Goal: Task Accomplishment & Management: Manage account settings

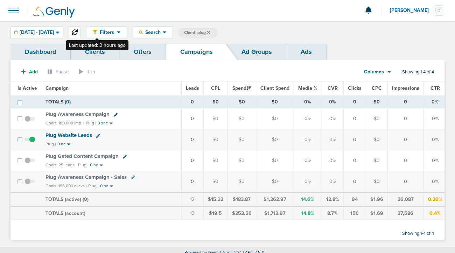
click at [81, 29] on button at bounding box center [75, 32] width 12 height 12
click at [78, 33] on icon at bounding box center [75, 32] width 6 height 6
click at [70, 155] on span "Plug Gated Content Campaign" at bounding box center [81, 156] width 73 height 6
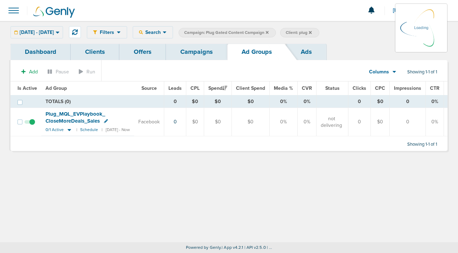
click at [14, 10] on span at bounding box center [13, 10] width 15 height 15
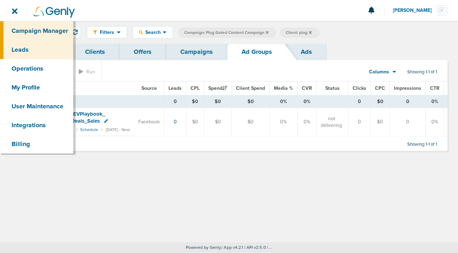
click at [19, 55] on link "Leads" at bounding box center [36, 49] width 73 height 19
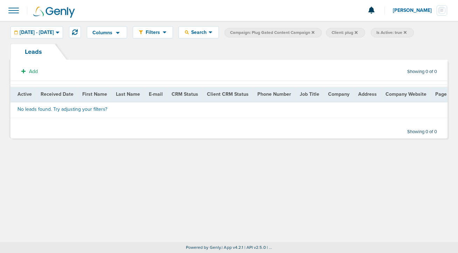
click at [406, 33] on icon at bounding box center [404, 32] width 3 height 3
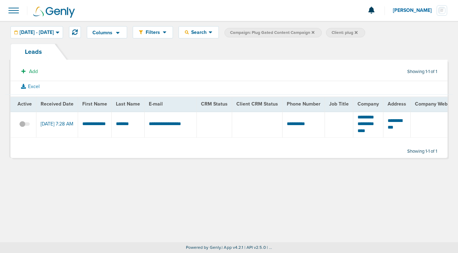
click at [22, 128] on span at bounding box center [24, 128] width 10 height 0
click at [24, 126] on input "checkbox" at bounding box center [24, 126] width 0 height 0
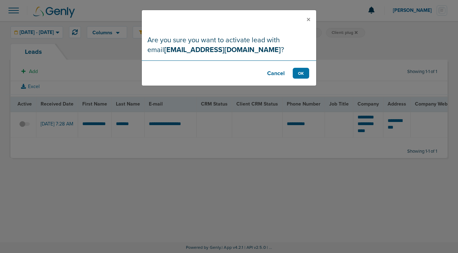
click at [269, 75] on button "Cancel" at bounding box center [276, 73] width 28 height 11
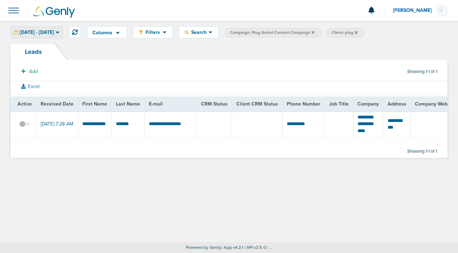
click at [40, 32] on span "[DATE] - [DATE]" at bounding box center [37, 32] width 34 height 5
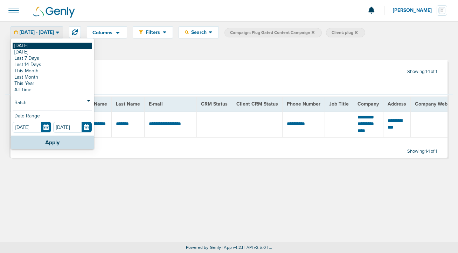
click at [40, 46] on link "[DATE]" at bounding box center [52, 46] width 79 height 6
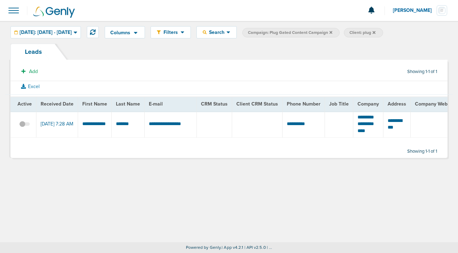
click at [14, 11] on span at bounding box center [13, 10] width 15 height 15
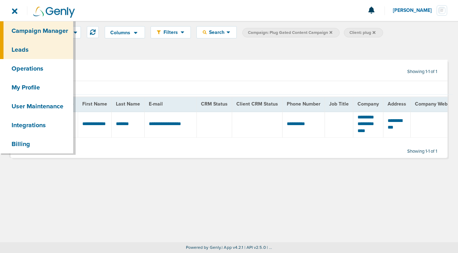
click at [35, 30] on link "Campaign Manager" at bounding box center [36, 30] width 73 height 19
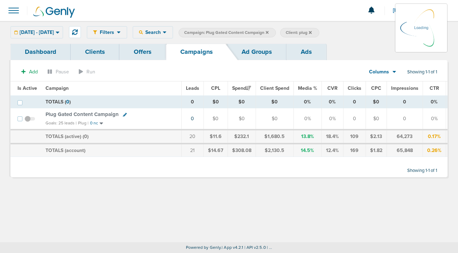
click at [268, 31] on icon at bounding box center [267, 32] width 3 height 4
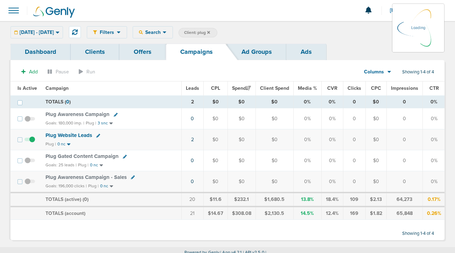
click at [210, 31] on icon at bounding box center [208, 32] width 3 height 3
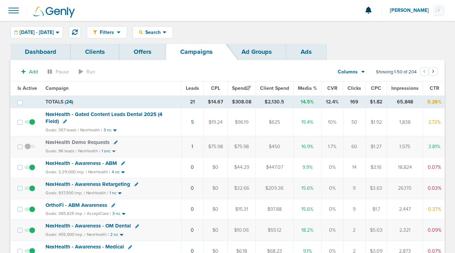
click at [115, 143] on icon at bounding box center [116, 143] width 4 height 4
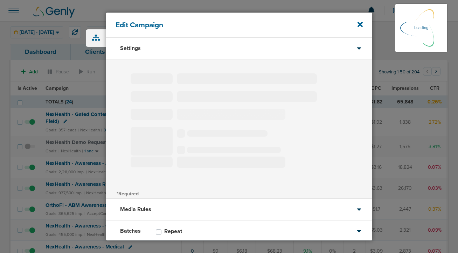
type input "NexHealth Demo Requests"
select select "Leads"
radio input "true"
select select "readWrite"
select select "1"
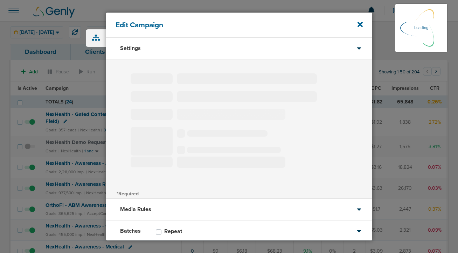
select select "2"
select select "3"
select select "4"
select select "6"
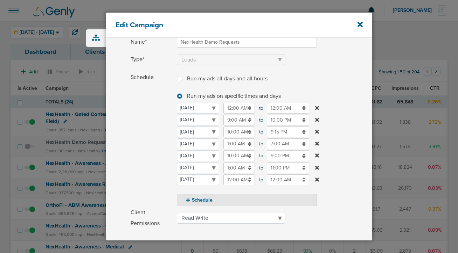
scroll to position [158, 0]
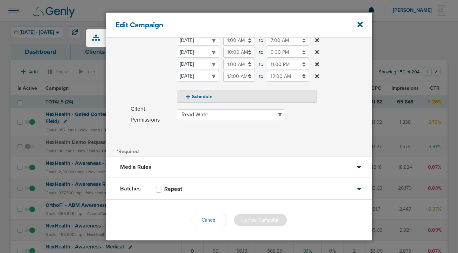
click at [356, 192] on icon at bounding box center [358, 188] width 5 height 7
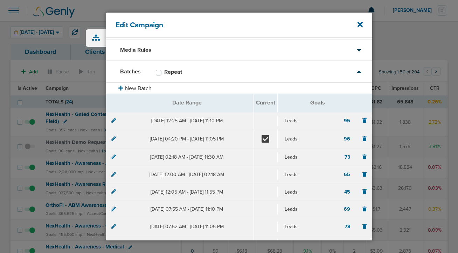
scroll to position [0, 0]
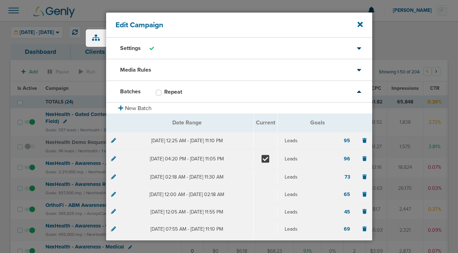
click at [112, 161] on icon at bounding box center [113, 158] width 5 height 5
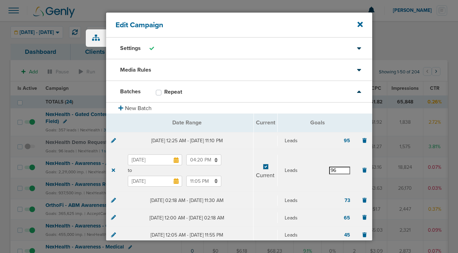
click at [337, 170] on input "96" at bounding box center [339, 171] width 21 height 8
type input "98"
click at [310, 163] on div "Leads 98" at bounding box center [317, 171] width 80 height 18
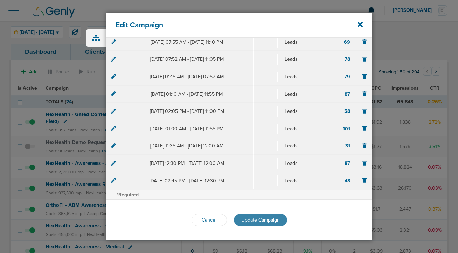
click at [263, 221] on span "Update Campaign" at bounding box center [260, 220] width 38 height 6
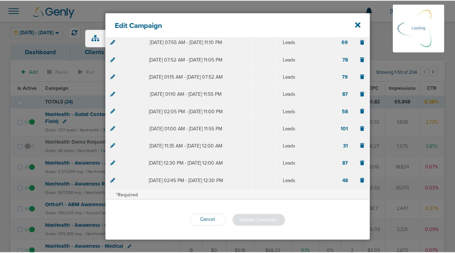
scroll to position [187, 0]
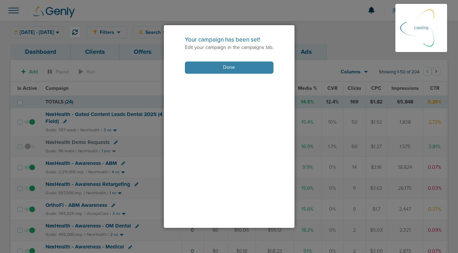
click at [243, 68] on button "Done" at bounding box center [229, 68] width 89 height 12
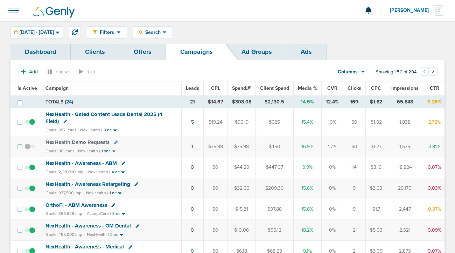
click at [27, 150] on span at bounding box center [29, 150] width 10 height 0
click at [30, 148] on input "checkbox" at bounding box center [30, 148] width 0 height 0
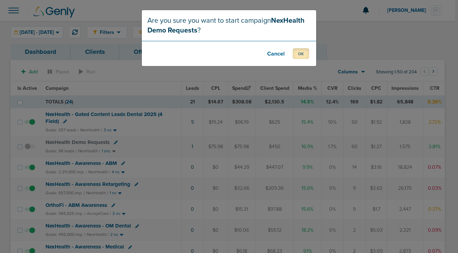
click at [298, 55] on button "OK" at bounding box center [300, 53] width 16 height 11
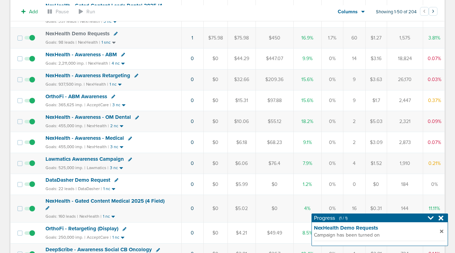
scroll to position [110, 0]
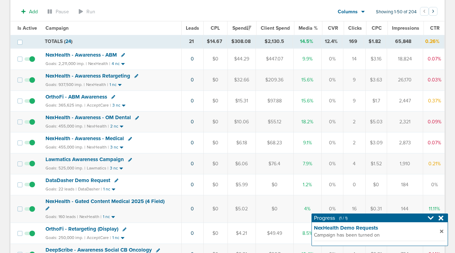
click at [70, 200] on span "NexHealth - Gated Content Medical 2025 (4 Field)" at bounding box center [104, 201] width 119 height 6
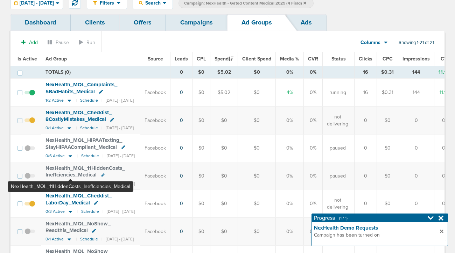
scroll to position [32, 0]
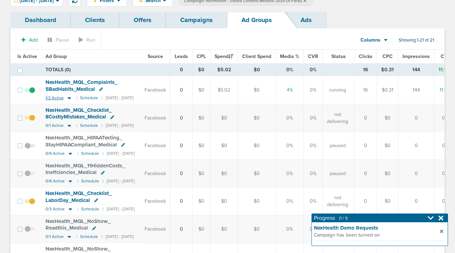
click at [69, 100] on icon at bounding box center [69, 98] width 7 height 6
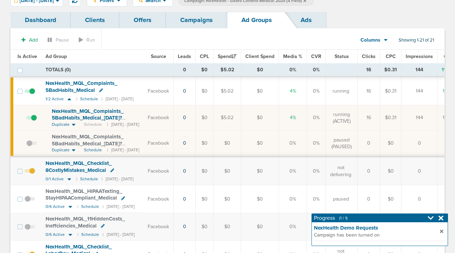
click at [99, 91] on icon at bounding box center [101, 91] width 4 height 4
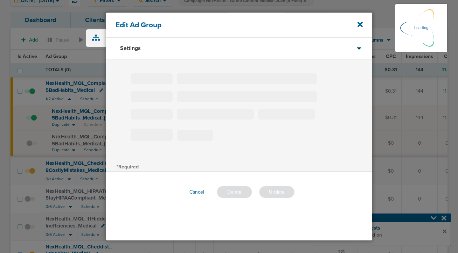
type input "NexHealth_MQL_Complaints_5BadHabits_Medical"
type input "0"
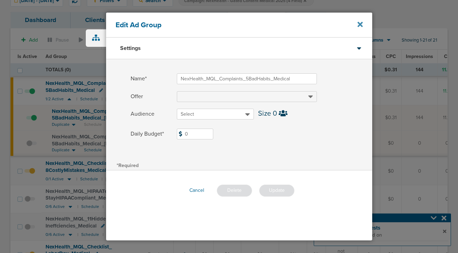
click at [359, 27] on icon at bounding box center [359, 25] width 5 height 8
